Goal: Task Accomplishment & Management: Use online tool/utility

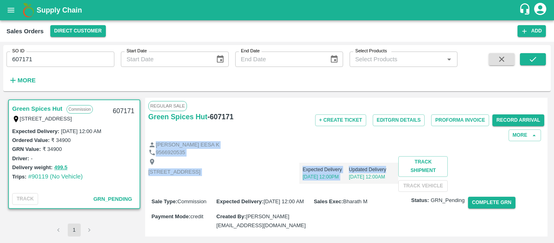
drag, startPoint x: 548, startPoint y: 118, endPoint x: 551, endPoint y: 165, distance: 47.1
click at [551, 165] on div "SO ID 607171 SO ID Start Date Start Date End Date End Date Select Products Sele…" at bounding box center [277, 142] width 554 height 201
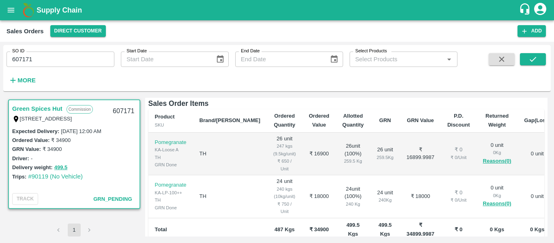
scroll to position [154, 0]
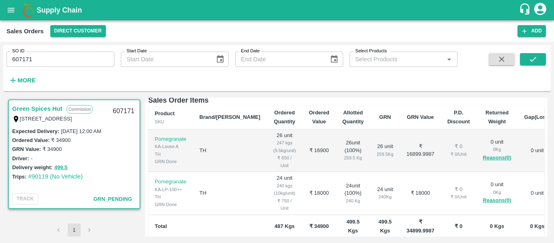
click at [309, 172] on td "₹ 16900" at bounding box center [319, 150] width 34 height 43
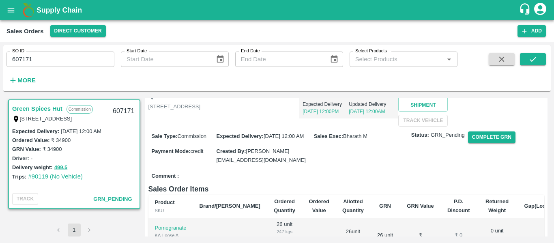
scroll to position [81, 0]
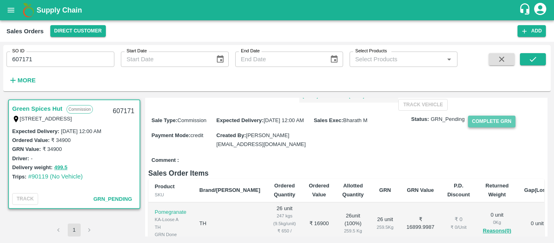
click at [496, 127] on button "Complete GRN" at bounding box center [491, 122] width 47 height 12
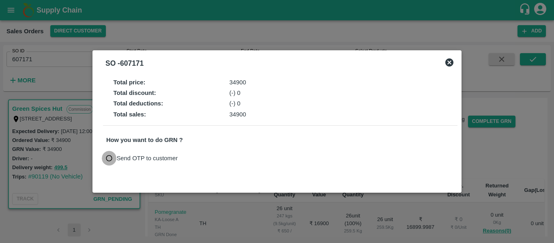
click at [107, 154] on input "Send OTP to customer" at bounding box center [109, 158] width 15 height 15
radio input "true"
click at [197, 156] on button "Send OTP" at bounding box center [200, 158] width 33 height 12
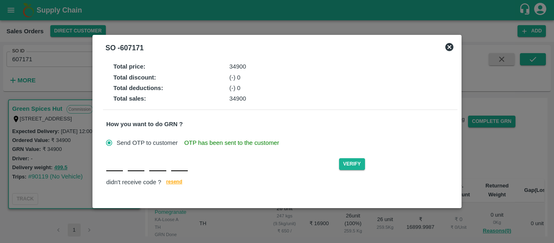
click at [115, 169] on input "text" at bounding box center [114, 163] width 17 height 15
type input "g"
type input "n"
type input "d"
type input "o"
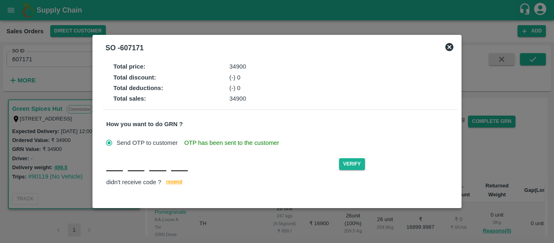
type input "G"
type input "N"
type input "D"
type input "O"
click at [356, 160] on button "Verify" at bounding box center [352, 164] width 26 height 12
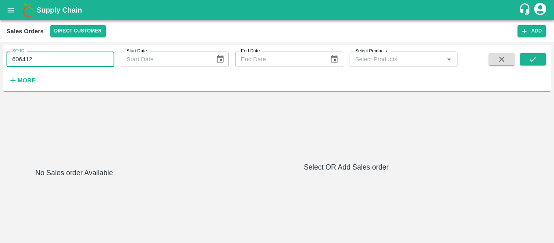
click at [65, 60] on input "606412" at bounding box center [60, 58] width 108 height 15
click at [56, 56] on input "606412" at bounding box center [60, 58] width 108 height 15
type input "6"
